Goal: Task Accomplishment & Management: Use online tool/utility

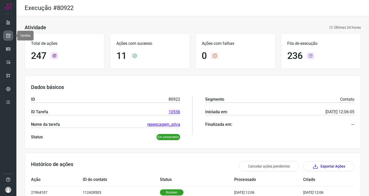
drag, startPoint x: 0, startPoint y: 0, endPoint x: 7, endPoint y: 38, distance: 38.9
click at [7, 38] on link at bounding box center [8, 35] width 10 height 10
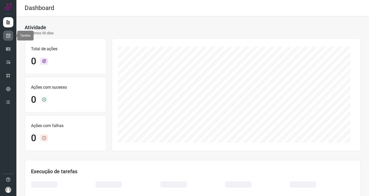
click at [7, 39] on link at bounding box center [8, 35] width 10 height 10
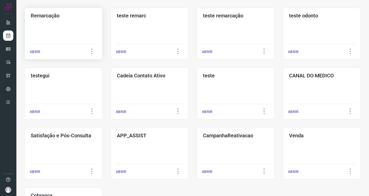
scroll to position [102, 0]
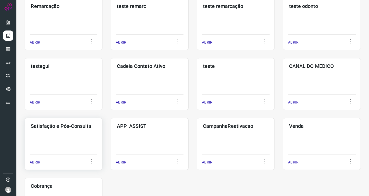
click at [111, 142] on div "Satisfação e Pós-Consulta ABRIR" at bounding box center [150, 144] width 78 height 52
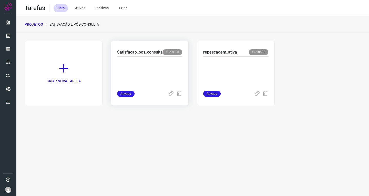
click at [163, 70] on p at bounding box center [149, 73] width 65 height 26
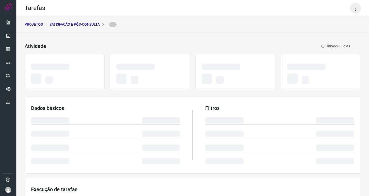
click at [353, 8] on icon at bounding box center [355, 8] width 11 height 11
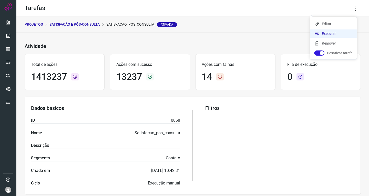
click at [328, 36] on li "Executar" at bounding box center [333, 33] width 47 height 8
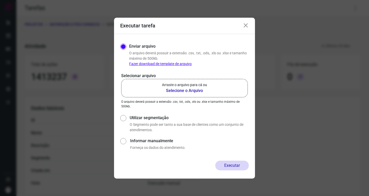
click at [170, 83] on p "Arraste o arquivo para cá ou" at bounding box center [184, 84] width 45 height 5
click at [0, 0] on input "Arraste o arquivo para cá ou Selecione o Arquivo" at bounding box center [0, 0] width 0 height 0
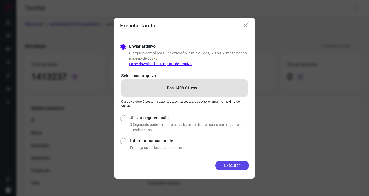
click at [233, 167] on button "Executar" at bounding box center [232, 166] width 34 height 10
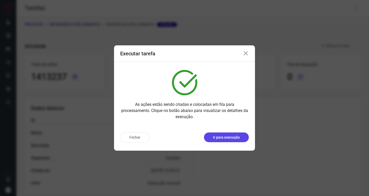
click at [233, 140] on button "Ir para execução" at bounding box center [226, 137] width 45 height 10
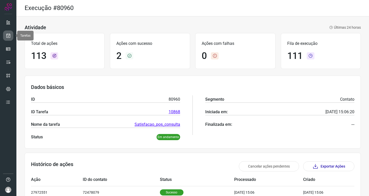
click at [10, 35] on icon at bounding box center [8, 35] width 5 height 5
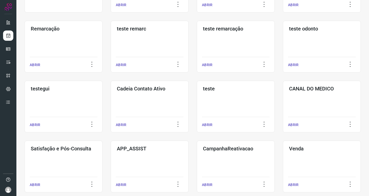
scroll to position [102, 0]
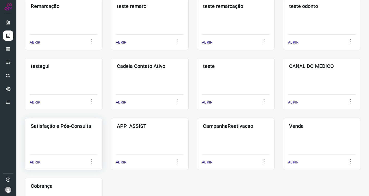
click at [111, 133] on div "Satisfação e Pós-Consulta ABRIR" at bounding box center [150, 144] width 78 height 52
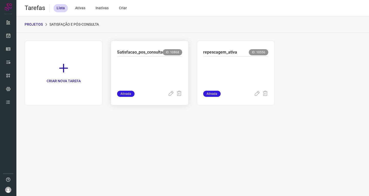
click at [164, 69] on p at bounding box center [149, 73] width 65 height 26
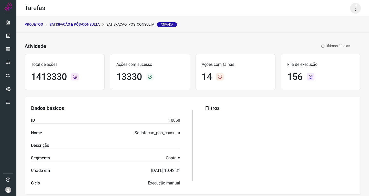
click at [351, 9] on icon at bounding box center [355, 8] width 11 height 11
click at [327, 34] on li "Executar" at bounding box center [333, 33] width 47 height 8
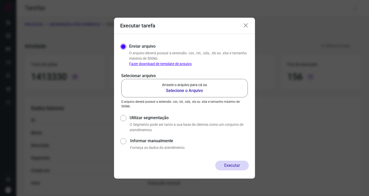
click at [188, 89] on b "Selecione o Arquivo" at bounding box center [184, 91] width 45 height 6
click at [0, 0] on input "Arraste o arquivo para cá ou Selecione o Arquivo" at bounding box center [0, 0] width 0 height 0
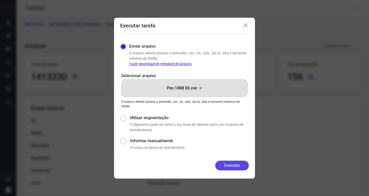
click at [228, 164] on button "Executar" at bounding box center [232, 166] width 34 height 10
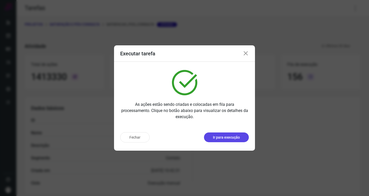
click at [227, 137] on p "Ir para execução" at bounding box center [226, 137] width 27 height 5
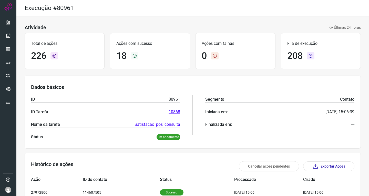
click at [141, 74] on div "Atividade Últimas 24 horas Total de ações 226 Ações com sucesso 18 Ações com fa…" at bounding box center [192, 176] width 353 height 321
